Goal: Find specific page/section: Find specific page/section

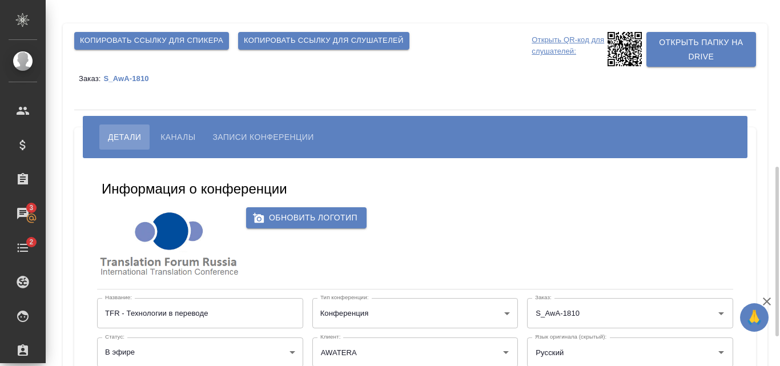
scroll to position [114, 0]
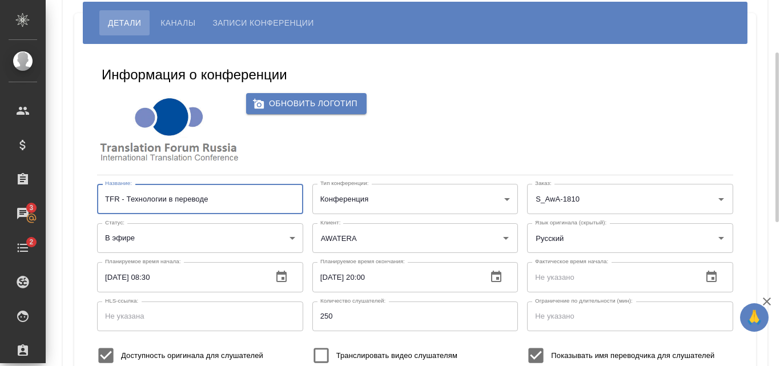
click at [216, 204] on input "TFR - Технологии в переводе" at bounding box center [200, 199] width 206 height 30
drag, startPoint x: 224, startPoint y: 200, endPoint x: 80, endPoint y: 191, distance: 144.1
click at [76, 191] on div "Информация о конференции Обновить логотип Название: TFR - Технологии в переводе…" at bounding box center [414, 334] width 681 height 581
click at [426, 91] on div "Информация о конференции Обновить логотип Название: TFR - Технологии в переводе…" at bounding box center [415, 335] width 659 height 564
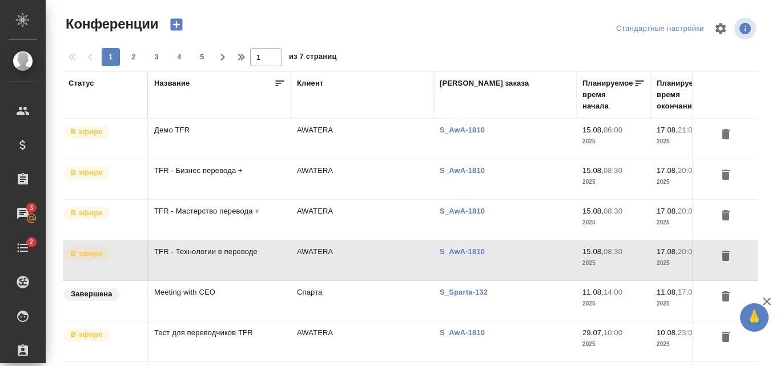
click at [239, 159] on td "TFR - Мастерство перевода +" at bounding box center [219, 139] width 143 height 40
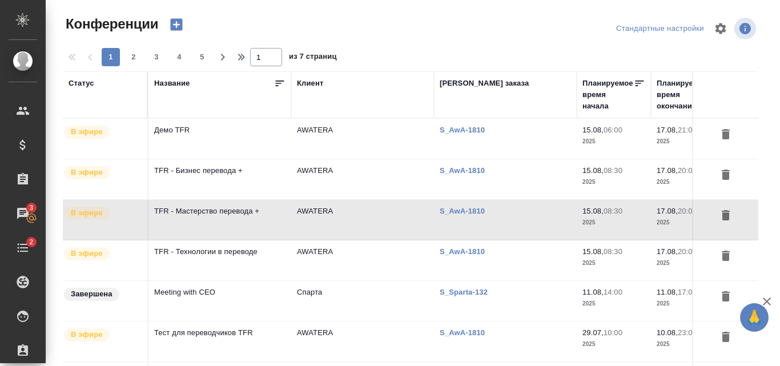
click at [236, 159] on td "TFR - Мастерство перевода +" at bounding box center [219, 139] width 143 height 40
click at [235, 159] on td "TFR - Бизнес перевода +" at bounding box center [219, 139] width 143 height 40
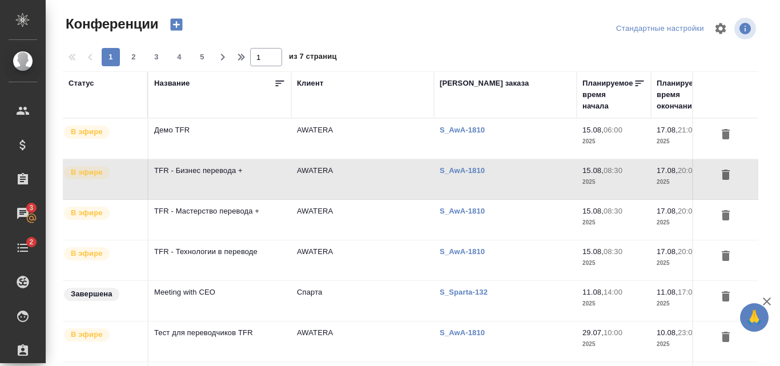
click at [213, 159] on td "TFR - Бизнес перевода +" at bounding box center [219, 139] width 143 height 40
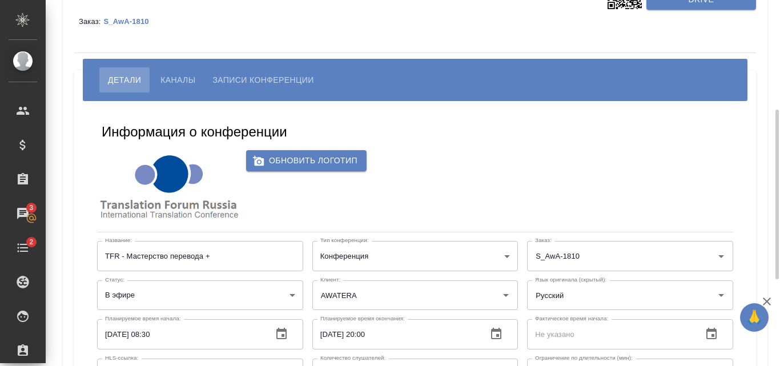
scroll to position [114, 0]
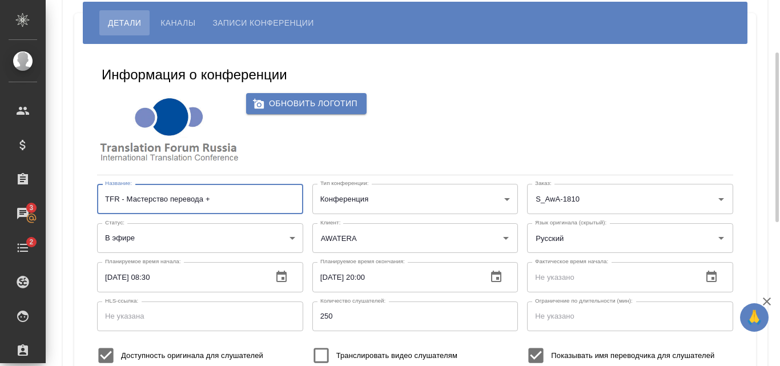
click at [220, 196] on input "TFR - Мастерство перевода +" at bounding box center [200, 199] width 206 height 30
drag, startPoint x: 229, startPoint y: 197, endPoint x: 83, endPoint y: 193, distance: 146.1
click at [83, 193] on div "Информация о конференции Обновить логотип Название: TFR - Мастерство перевода +…" at bounding box center [414, 334] width 681 height 581
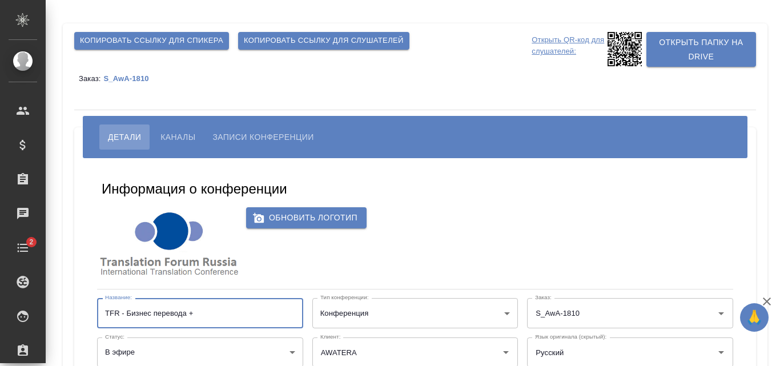
drag, startPoint x: 213, startPoint y: 310, endPoint x: 75, endPoint y: 305, distance: 137.6
